Goal: Information Seeking & Learning: Learn about a topic

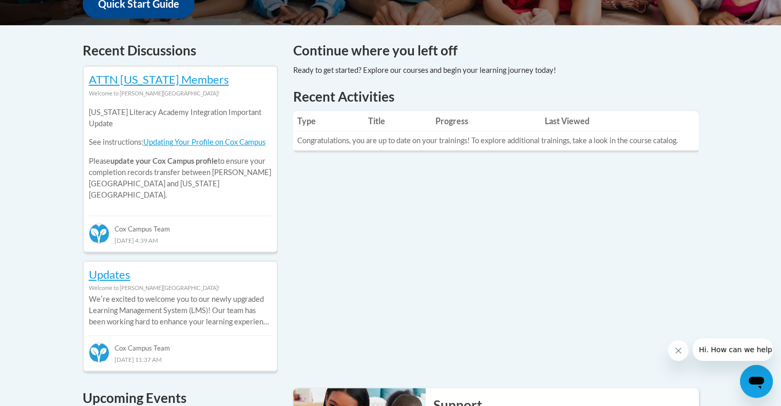
scroll to position [379, 0]
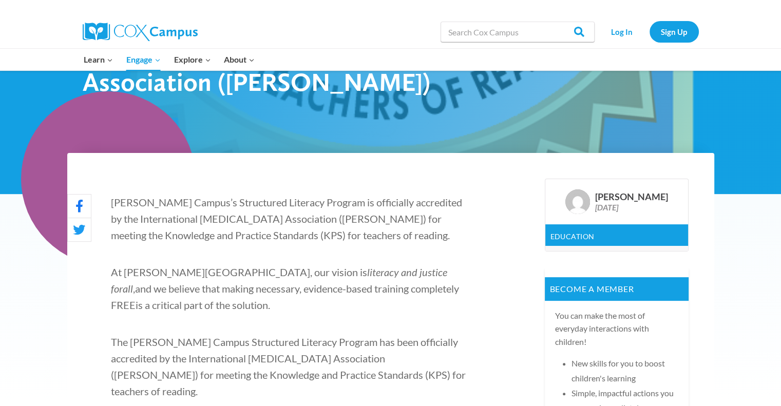
scroll to position [205, 0]
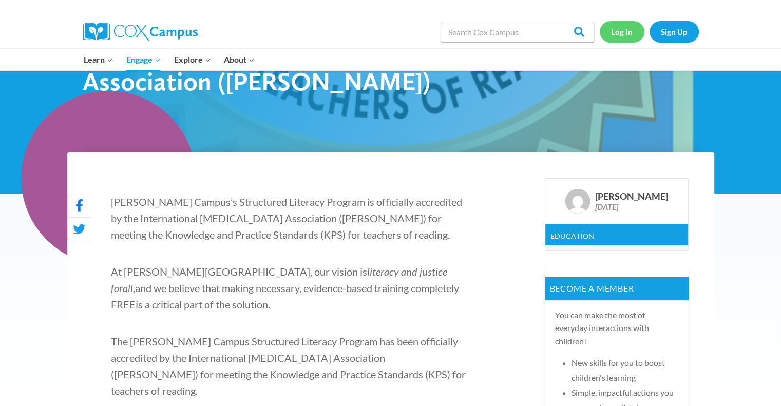
click at [626, 24] on link "Log In" at bounding box center [622, 31] width 45 height 21
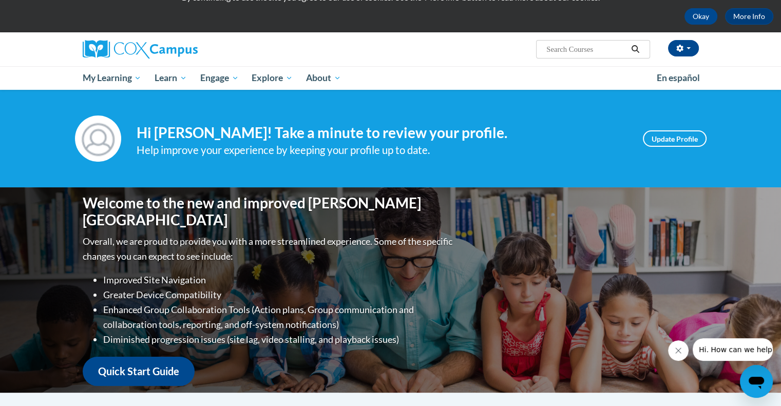
scroll to position [42, 0]
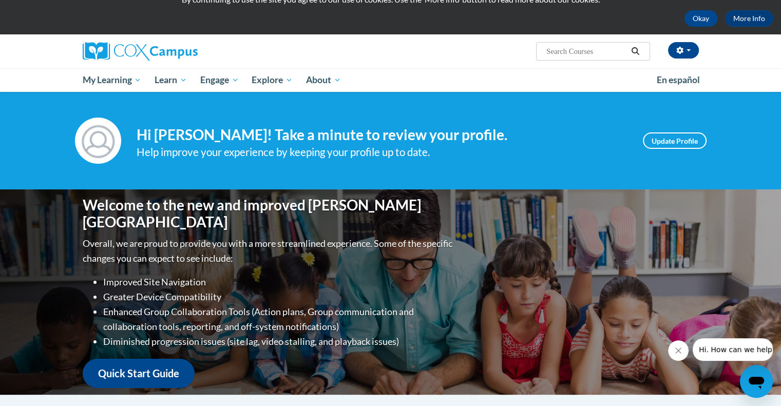
click at [605, 53] on input "Search..." at bounding box center [586, 51] width 82 height 12
type input "syslexia"
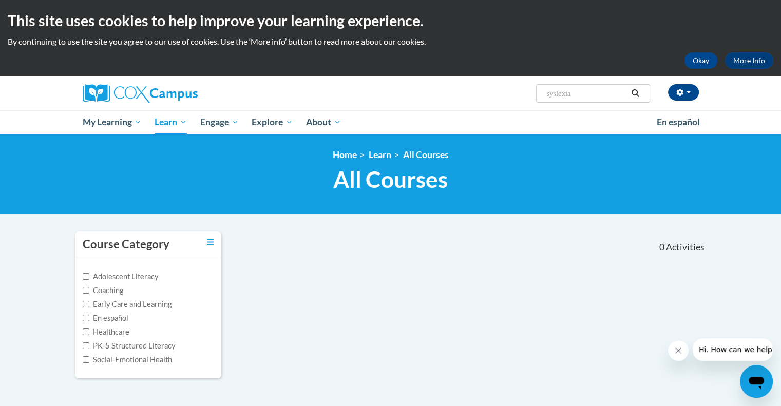
click at [550, 94] on input "syslexia" at bounding box center [586, 93] width 82 height 12
type input "dyslexia"
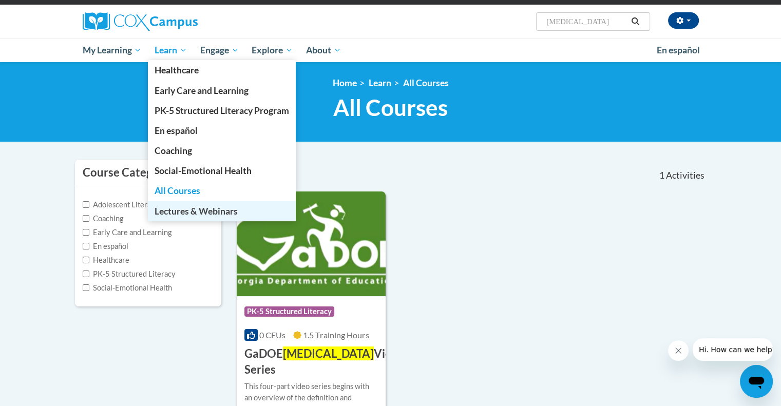
scroll to position [91, 0]
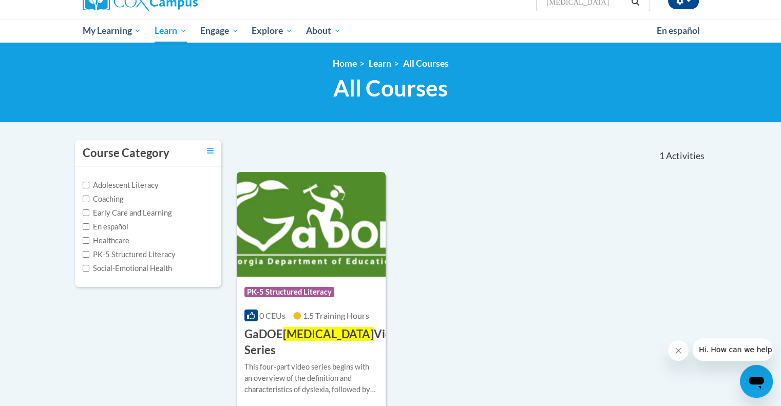
click at [331, 337] on h3 "GaDOE Dyslexia Video Series" at bounding box center [324, 343] width 160 height 32
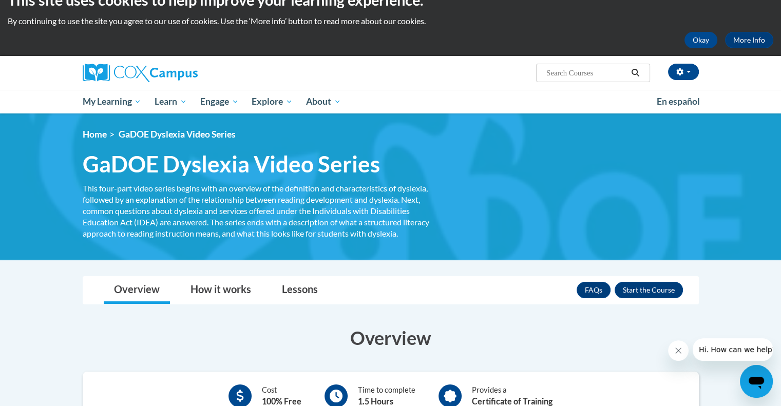
scroll to position [206, 0]
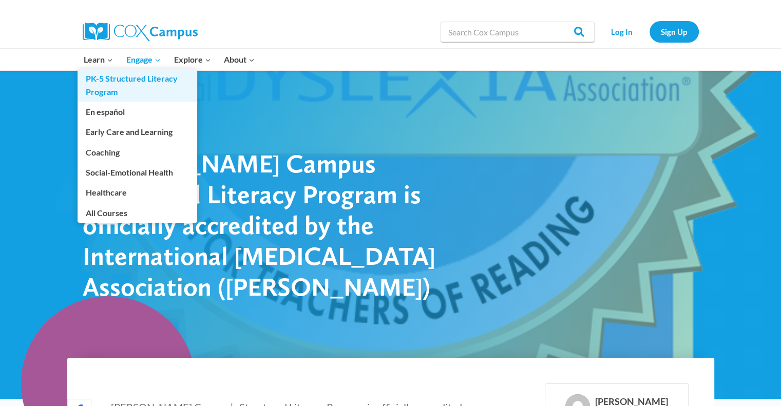
click at [106, 91] on link "PK-5 Structured Literacy Program" at bounding box center [138, 85] width 120 height 33
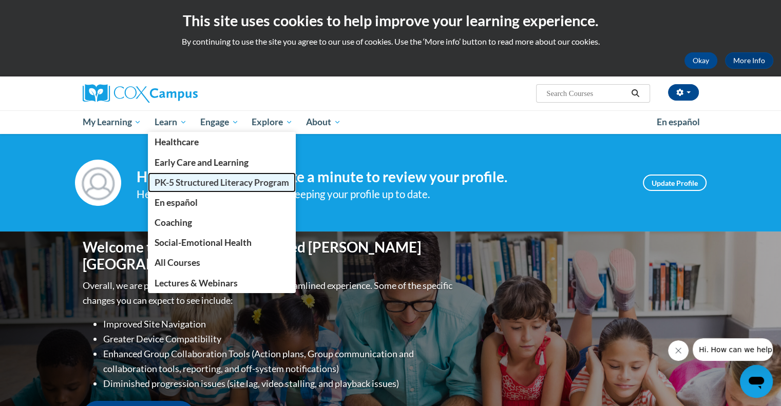
click at [177, 182] on span "PK-5 Structured Literacy Program" at bounding box center [222, 182] width 135 height 11
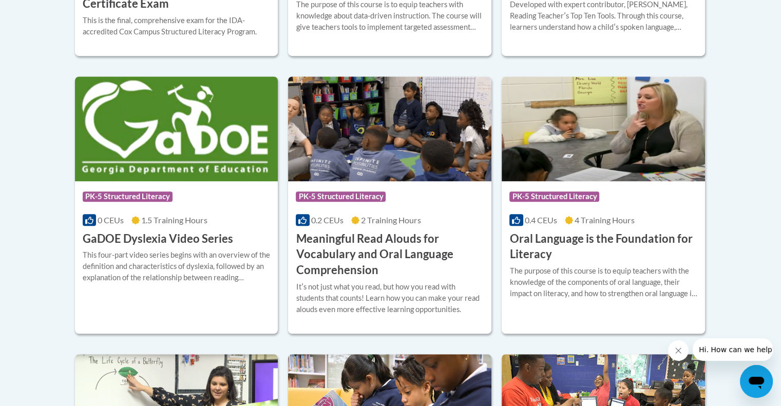
scroll to position [643, 0]
click at [188, 233] on h3 "GaDOE Dyslexia Video Series" at bounding box center [158, 239] width 150 height 16
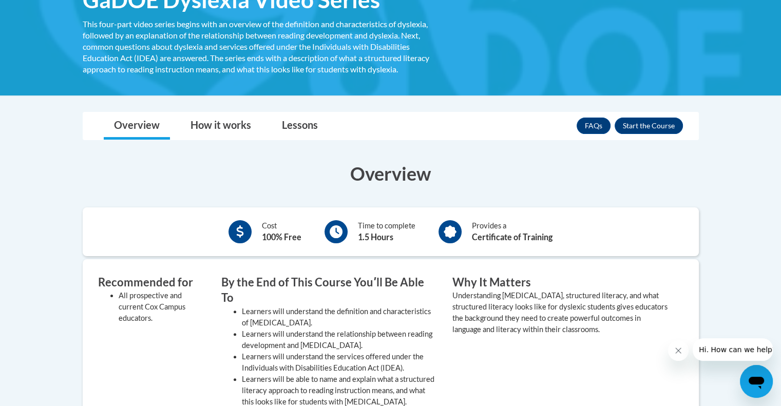
scroll to position [177, 0]
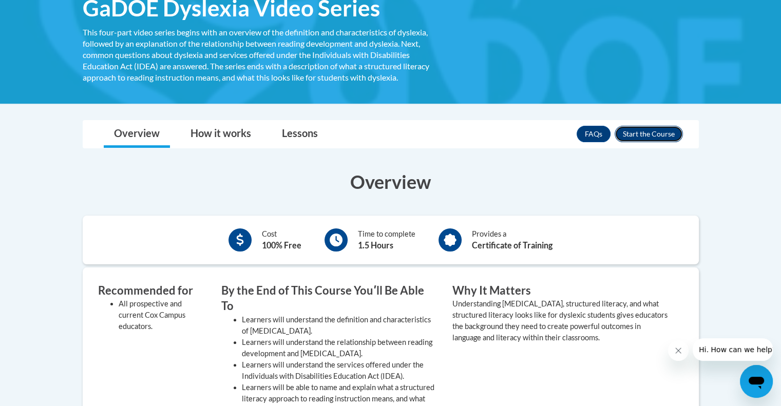
click at [655, 133] on button "Enroll" at bounding box center [649, 134] width 68 height 16
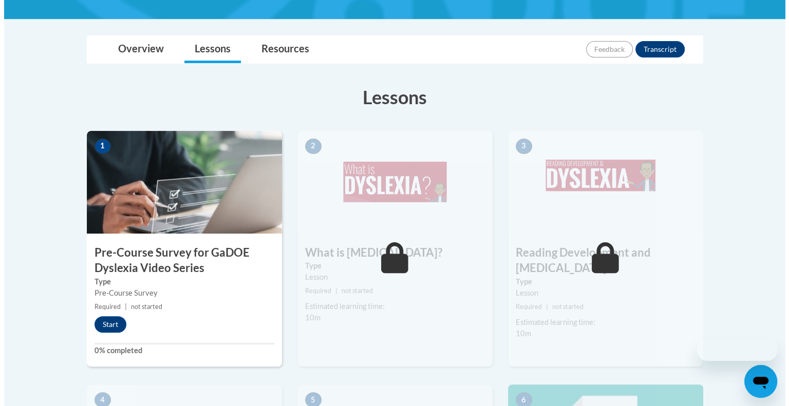
scroll to position [232, 0]
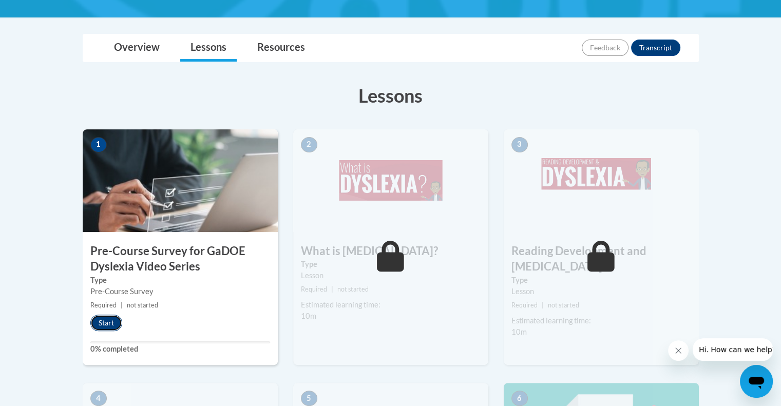
click at [111, 320] on button "Start" at bounding box center [106, 323] width 32 height 16
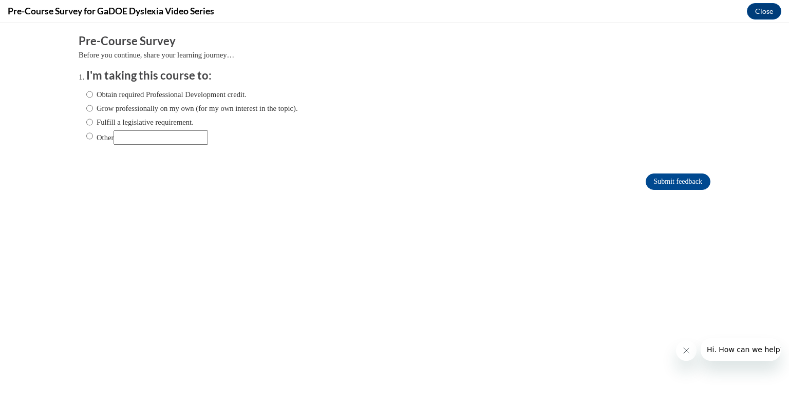
scroll to position [0, 0]
click at [86, 94] on input "Obtain required Professional Development credit." at bounding box center [89, 94] width 7 height 11
radio input "true"
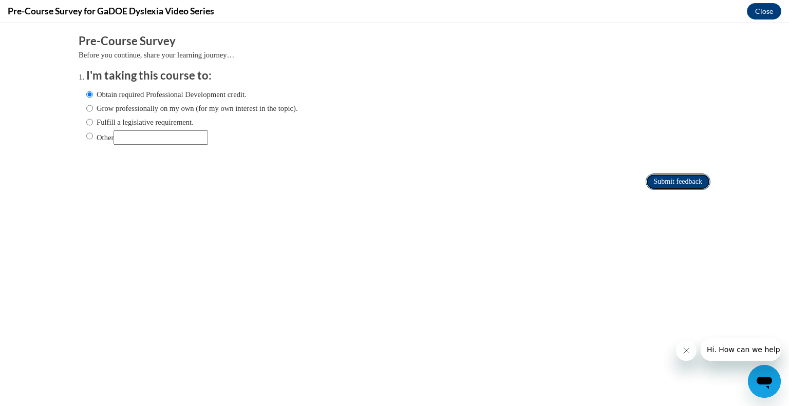
click at [662, 180] on input "Submit feedback" at bounding box center [677, 182] width 65 height 16
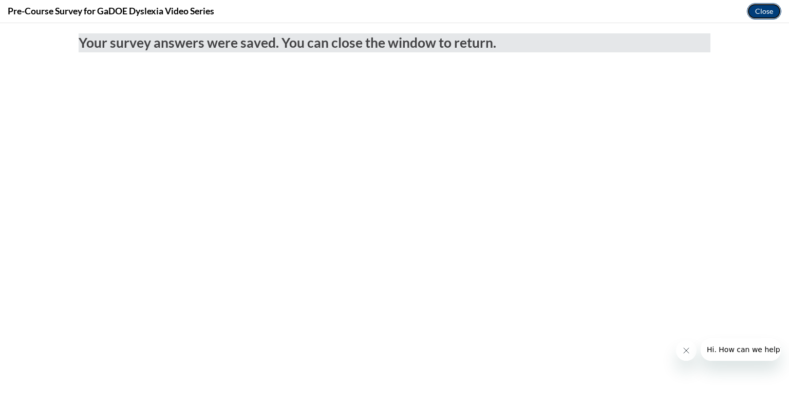
click at [769, 14] on button "Close" at bounding box center [764, 11] width 34 height 16
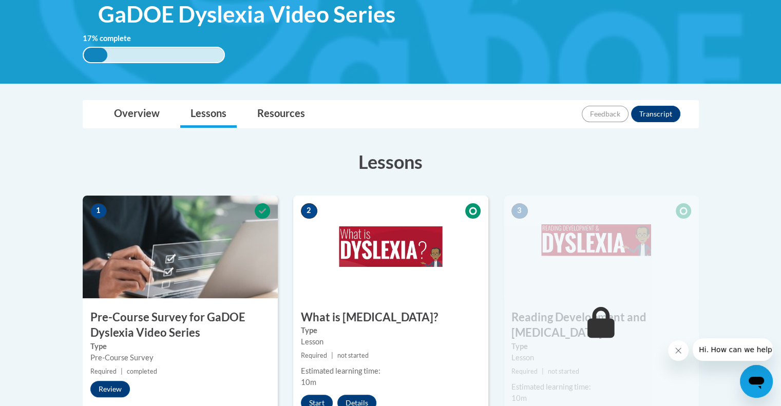
scroll to position [164, 0]
